Goal: Navigation & Orientation: Find specific page/section

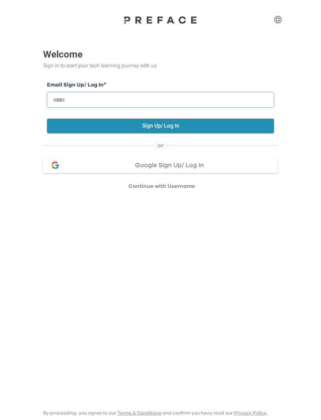
click at [116, 94] on input "email" at bounding box center [160, 100] width 227 height 16
type input "**********"
click at [202, 123] on button "Sign Up/ Log In" at bounding box center [160, 126] width 227 height 14
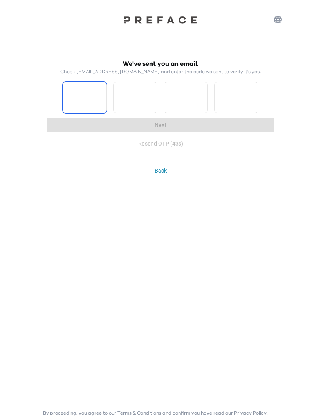
click at [83, 98] on input "Please enter OTP character 1" at bounding box center [85, 97] width 44 height 31
type input "*"
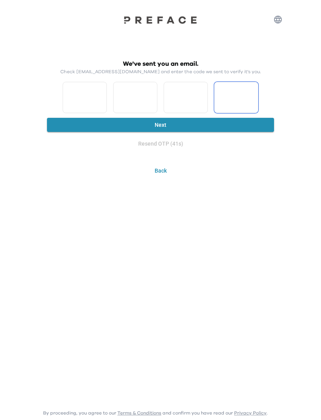
type input "*"
click at [202, 121] on button "Next" at bounding box center [160, 125] width 227 height 14
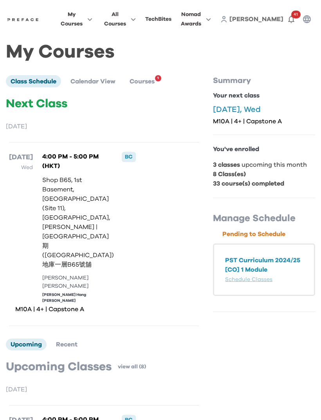
click at [147, 75] on li "Courses 1" at bounding box center [142, 81] width 34 height 12
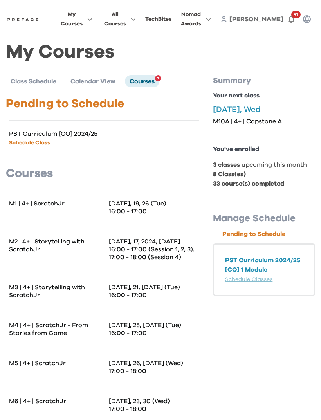
click at [292, 16] on span "41" at bounding box center [295, 15] width 9 height 8
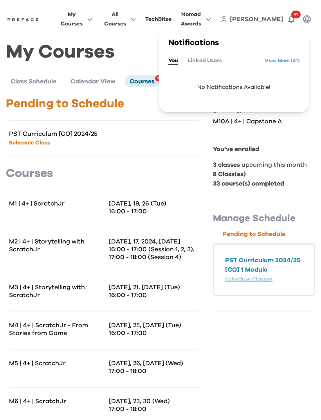
click at [285, 57] on link "View More ( 41 )" at bounding box center [282, 60] width 35 height 13
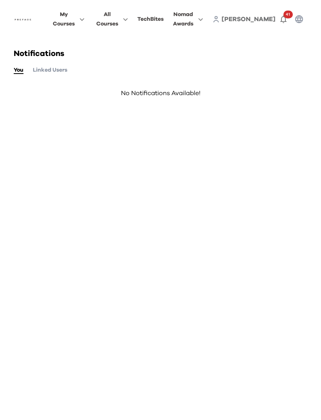
click at [60, 70] on button "Linked Users" at bounding box center [50, 70] width 34 height 9
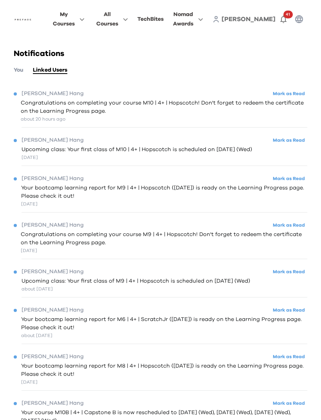
click at [206, 15] on button "Nomad Awards" at bounding box center [188, 19] width 35 height 20
click at [225, 55] on span at bounding box center [188, 56] width 74 height 22
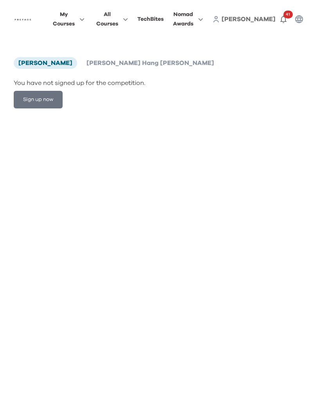
click at [164, 18] on div "TechBites" at bounding box center [150, 18] width 26 height 9
click at [96, 60] on span "Yuk Hang WONG" at bounding box center [151, 63] width 128 height 6
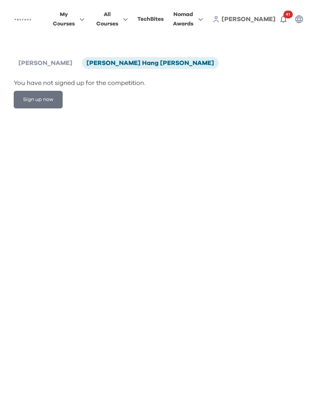
click at [267, 17] on span "[PERSON_NAME]" at bounding box center [249, 19] width 54 height 6
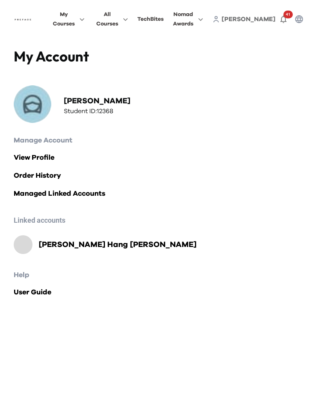
click at [70, 245] on h2 "Yuk Hang WONG" at bounding box center [118, 244] width 158 height 11
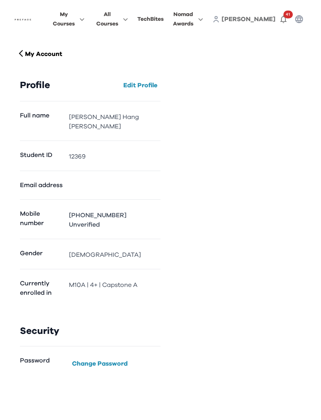
click at [75, 19] on span "My Courses" at bounding box center [64, 19] width 22 height 19
click at [118, 16] on span "All Courses" at bounding box center [107, 19] width 22 height 19
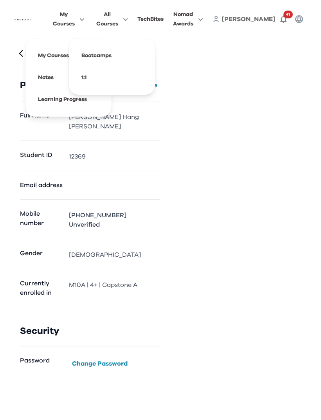
click at [32, 18] on img at bounding box center [23, 19] width 18 height 6
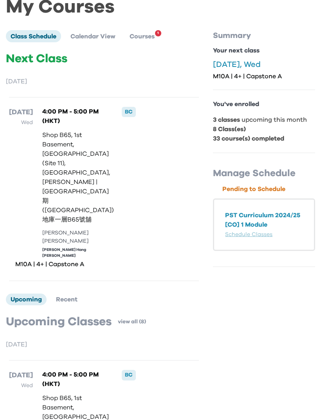
scroll to position [45, 0]
click at [258, 214] on p "PST Curriculum 2024/25 [CO] 1 Module" at bounding box center [264, 220] width 78 height 19
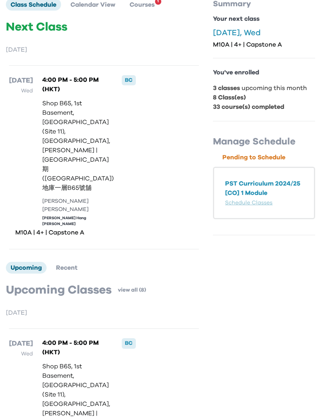
scroll to position [0, 0]
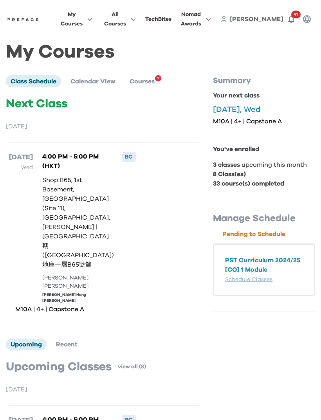
click at [92, 17] on icon "button" at bounding box center [88, 19] width 8 height 6
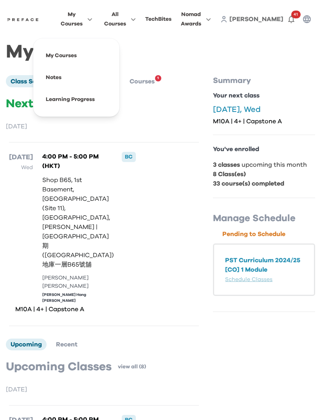
click at [136, 16] on icon "button" at bounding box center [132, 19] width 8 height 6
click at [211, 16] on icon "button" at bounding box center [207, 19] width 8 height 6
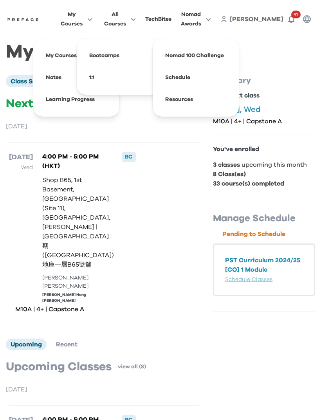
click at [275, 16] on span "[PERSON_NAME]" at bounding box center [256, 19] width 54 height 6
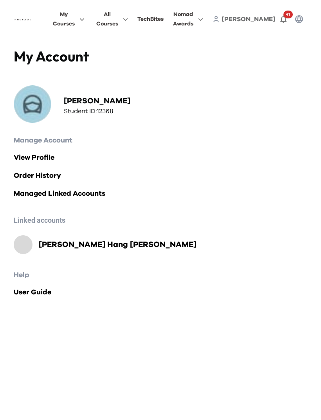
click at [50, 245] on h2 "Yuk Hang WONG" at bounding box center [118, 244] width 158 height 11
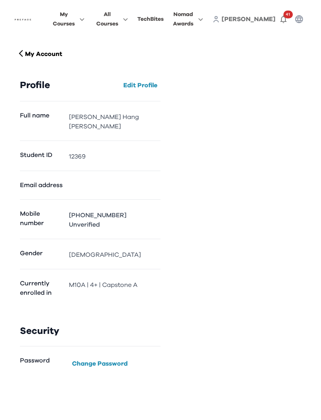
click at [285, 19] on icon "button" at bounding box center [283, 18] width 9 height 9
click at [299, 20] on icon "button" at bounding box center [299, 19] width 8 height 8
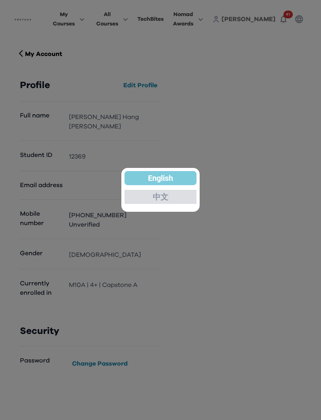
click at [160, 203] on div "中文" at bounding box center [160, 197] width 72 height 14
click at [160, 199] on p "中文" at bounding box center [161, 197] width 16 height 8
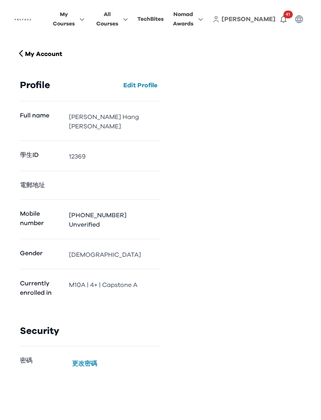
click at [303, 15] on icon "button" at bounding box center [298, 18] width 9 height 9
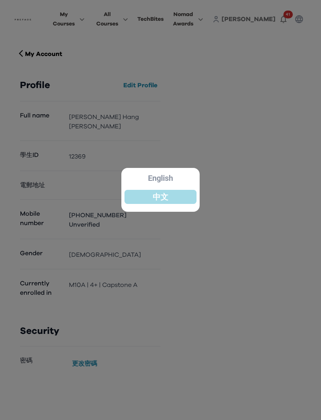
click at [175, 194] on div "中文" at bounding box center [160, 197] width 72 height 14
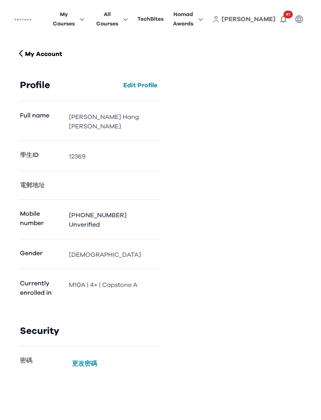
click at [203, 18] on icon "button" at bounding box center [199, 19] width 8 height 6
click at [217, 101] on span at bounding box center [188, 99] width 74 height 22
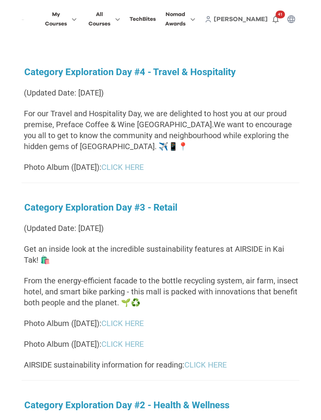
click at [195, 17] on icon "button" at bounding box center [191, 19] width 8 height 6
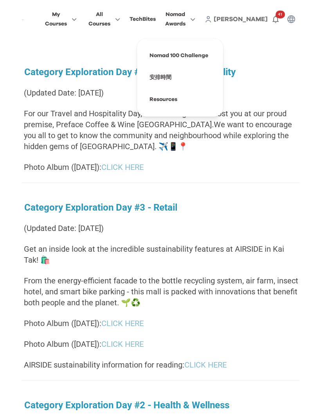
click at [217, 52] on span at bounding box center [180, 56] width 74 height 22
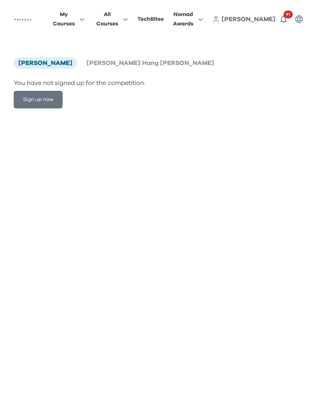
click at [164, 16] on div "TechBites" at bounding box center [150, 18] width 26 height 9
click at [118, 16] on span "All Courses" at bounding box center [107, 19] width 22 height 19
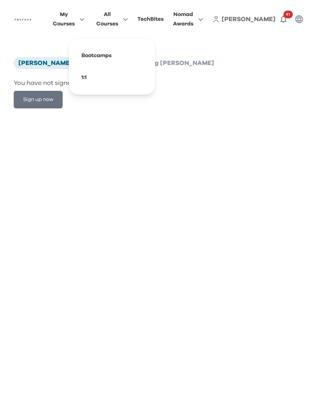
click at [75, 16] on span "My Courses" at bounding box center [64, 19] width 22 height 19
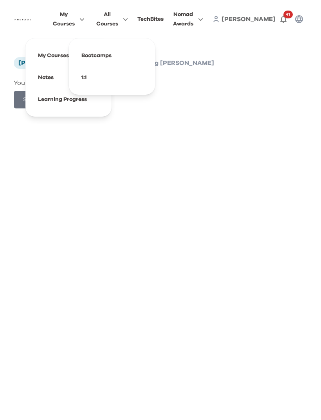
click at [90, 55] on span at bounding box center [69, 56] width 74 height 22
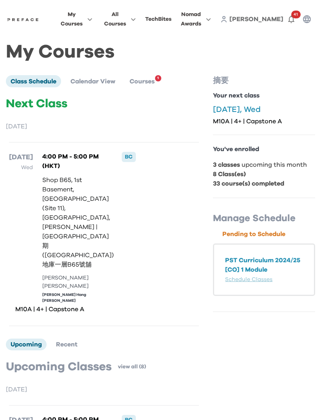
click at [242, 103] on div "Your next class 10 Sep, Wed M10A | 4+ | Capstone A" at bounding box center [264, 108] width 102 height 34
click at [122, 157] on div "BC" at bounding box center [129, 157] width 14 height 10
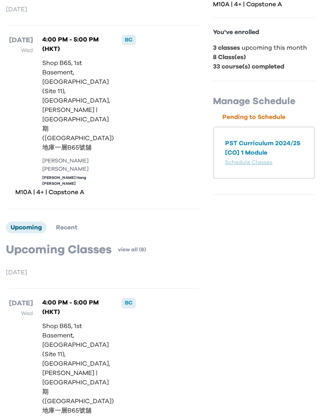
scroll to position [118, 0]
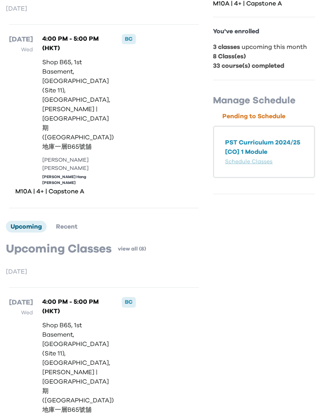
click at [132, 245] on link "view all (8)" at bounding box center [132, 249] width 28 height 8
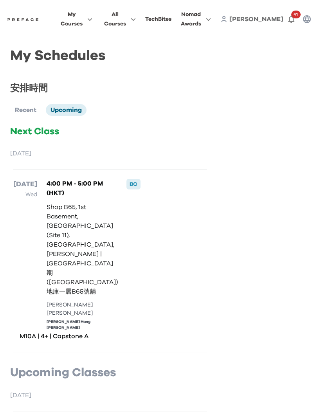
click at [92, 16] on icon "button" at bounding box center [88, 19] width 8 height 6
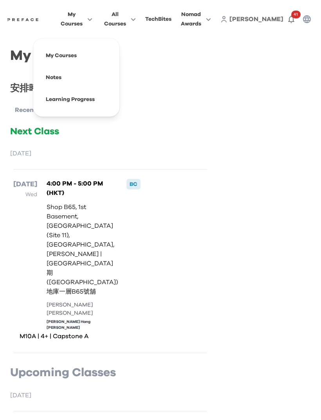
click at [126, 16] on span "All Courses" at bounding box center [115, 19] width 22 height 19
click at [151, 50] on span at bounding box center [120, 56] width 74 height 22
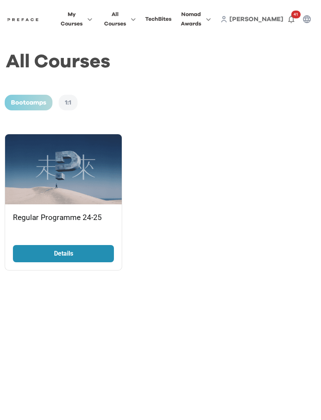
click at [66, 104] on div "1:1" at bounding box center [68, 103] width 19 height 16
